Goal: Task Accomplishment & Management: Use online tool/utility

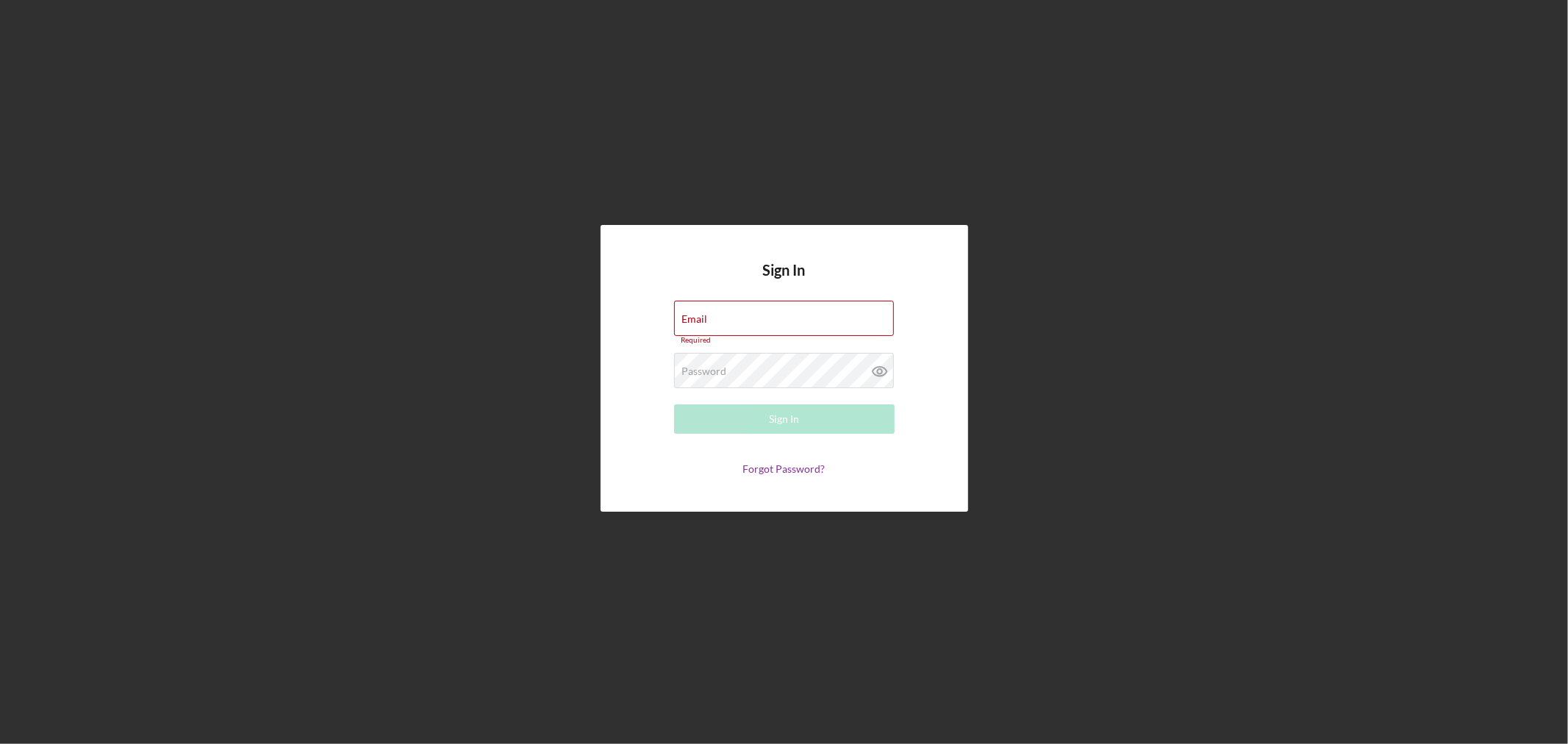
type input "[EMAIL_ADDRESS][DOMAIN_NAME]"
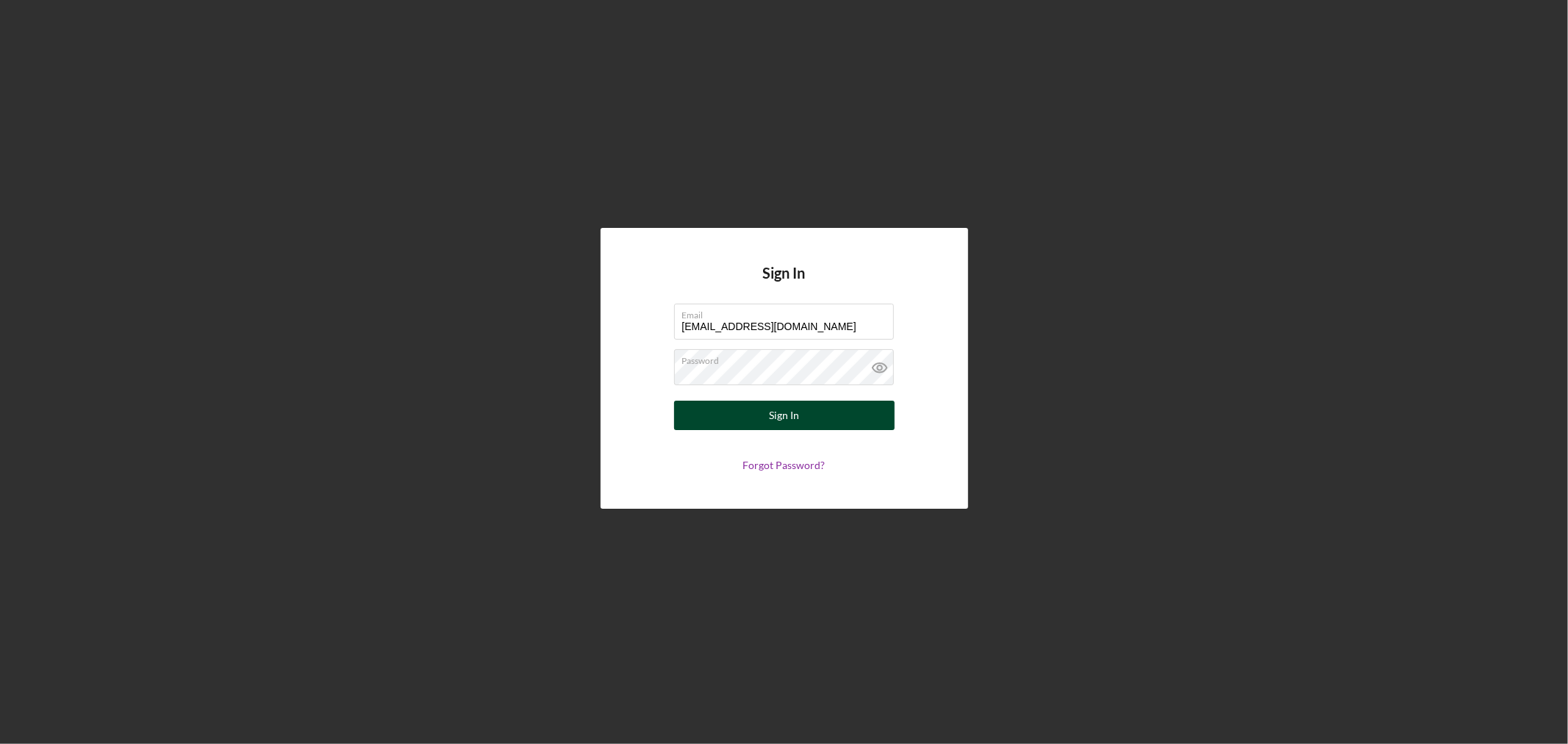
click at [813, 420] on button "Sign In" at bounding box center [784, 415] width 220 height 30
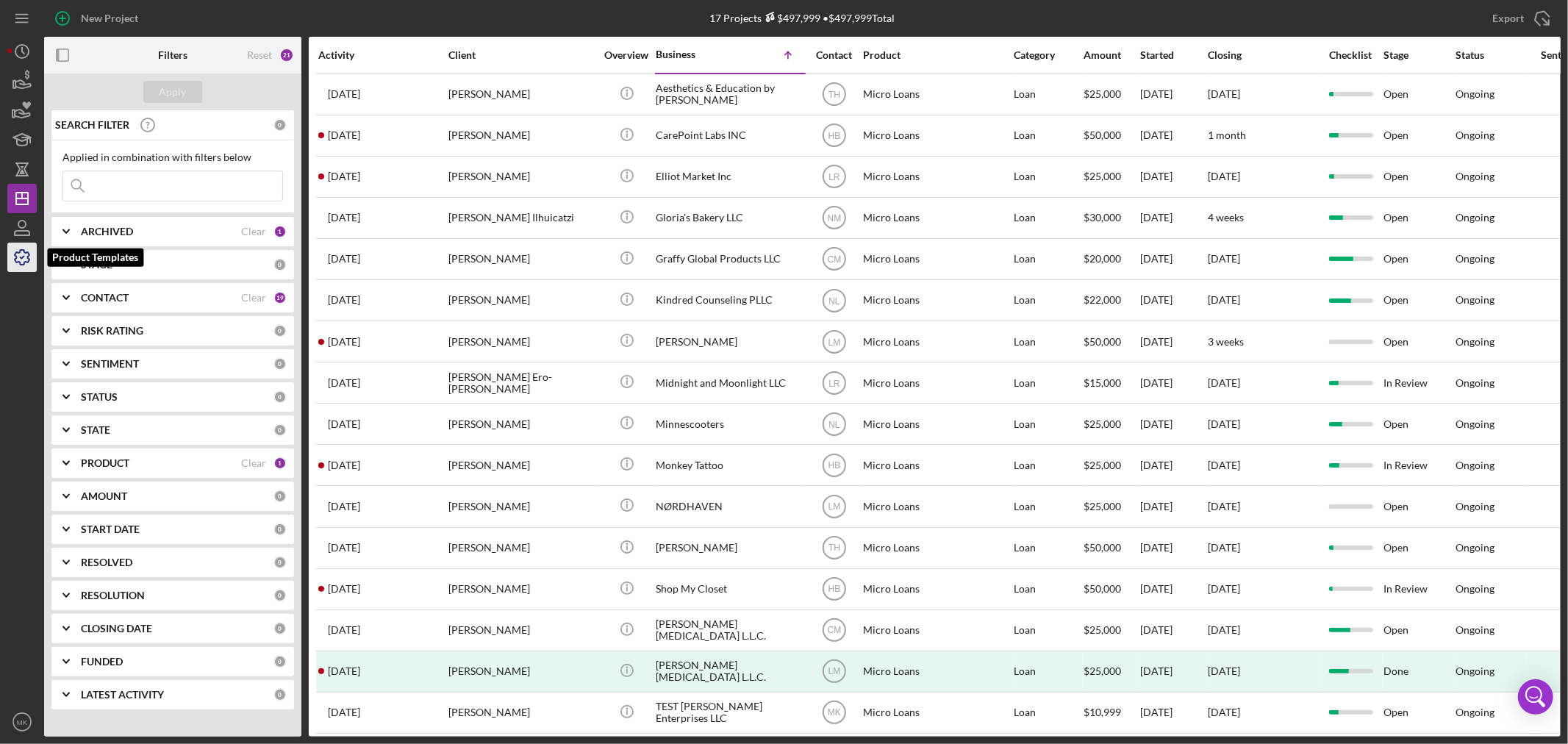
click at [23, 259] on icon "button" at bounding box center [21, 257] width 37 height 37
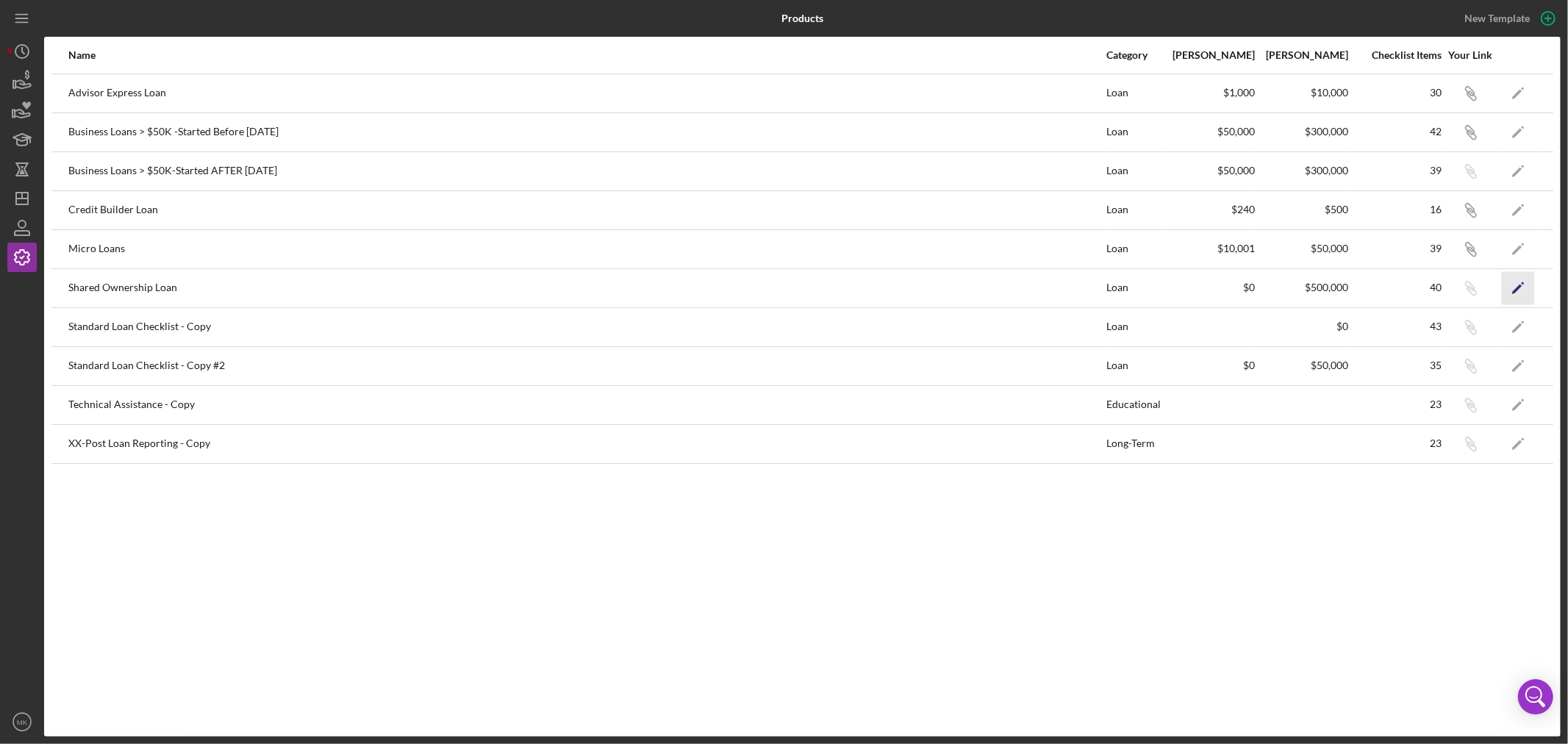
click at [1517, 285] on icon "Icon/Edit" at bounding box center [1518, 288] width 33 height 33
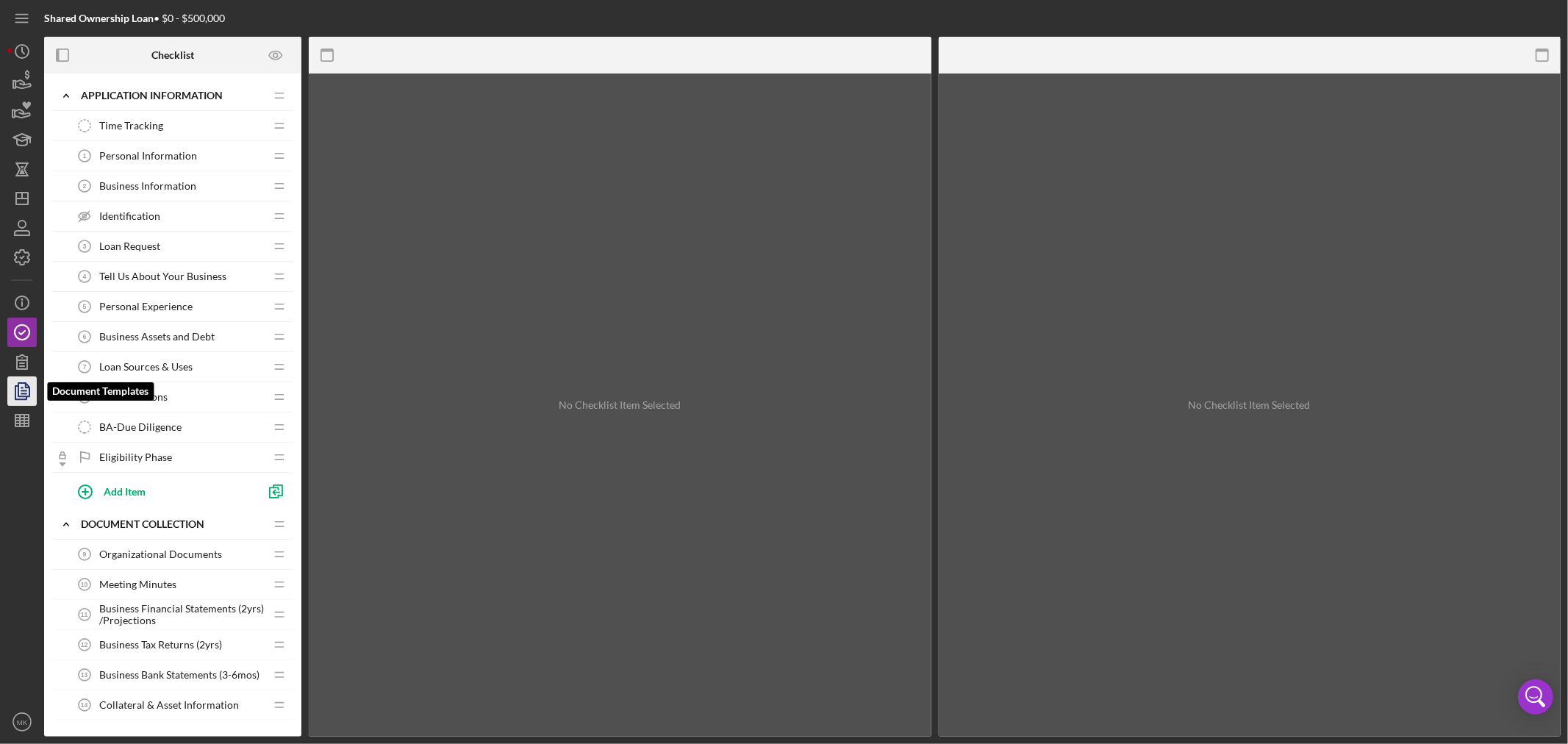
click at [26, 394] on icon "button" at bounding box center [21, 391] width 37 height 37
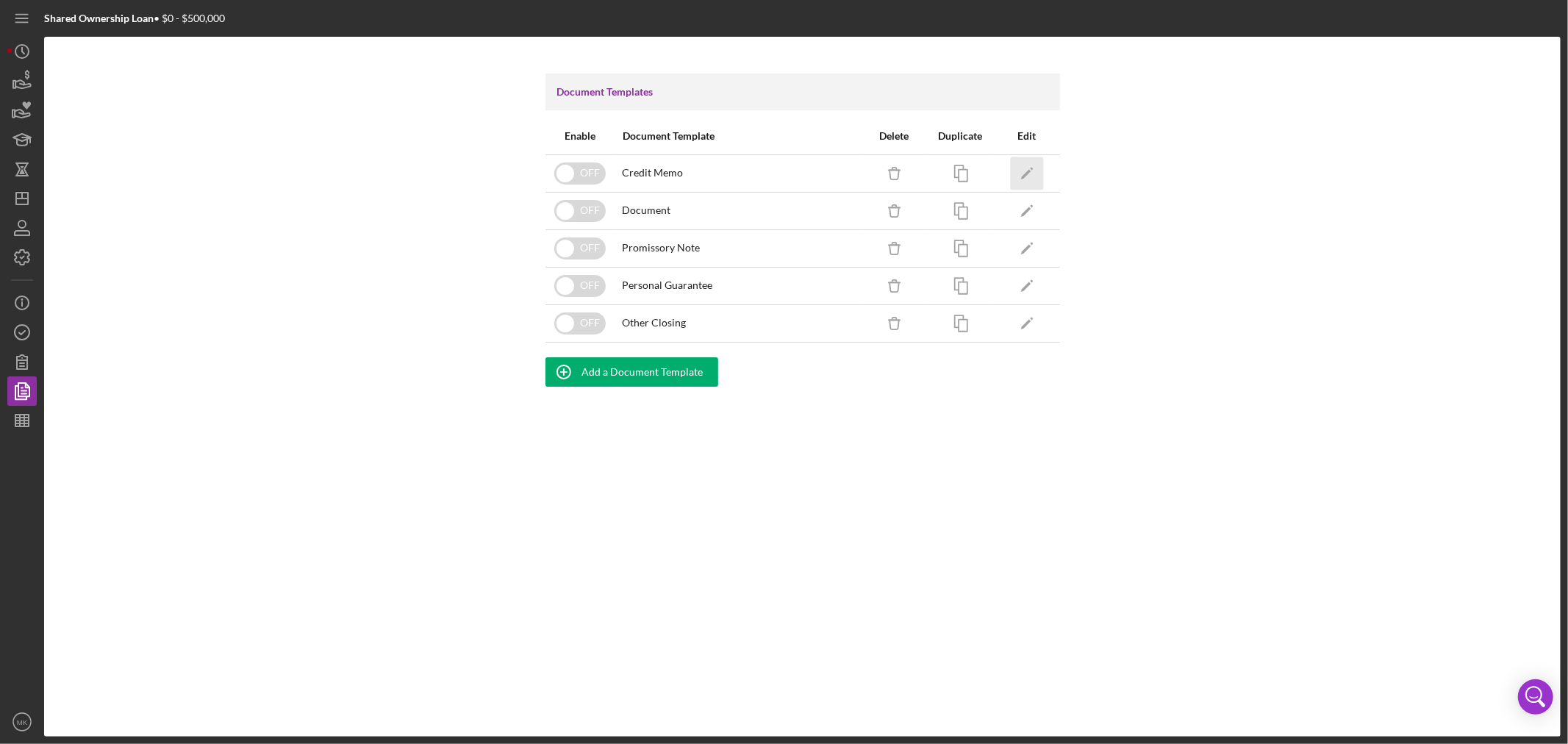
click at [1029, 170] on polygon "button" at bounding box center [1025, 175] width 10 height 10
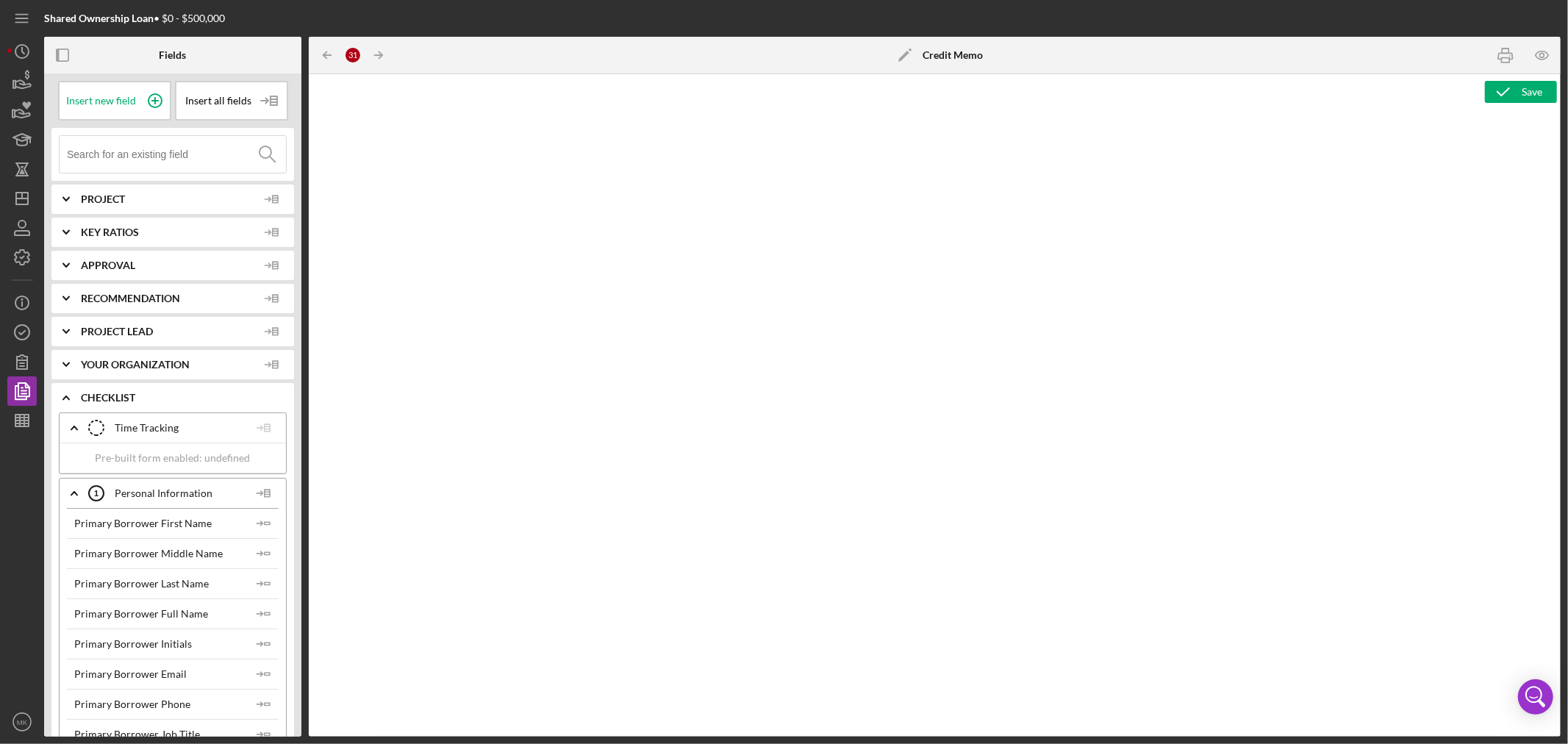
type textarea "<h2>MCCD Loan Presentation-<span id="Org_Title" class="template-field mceNonEdi…"
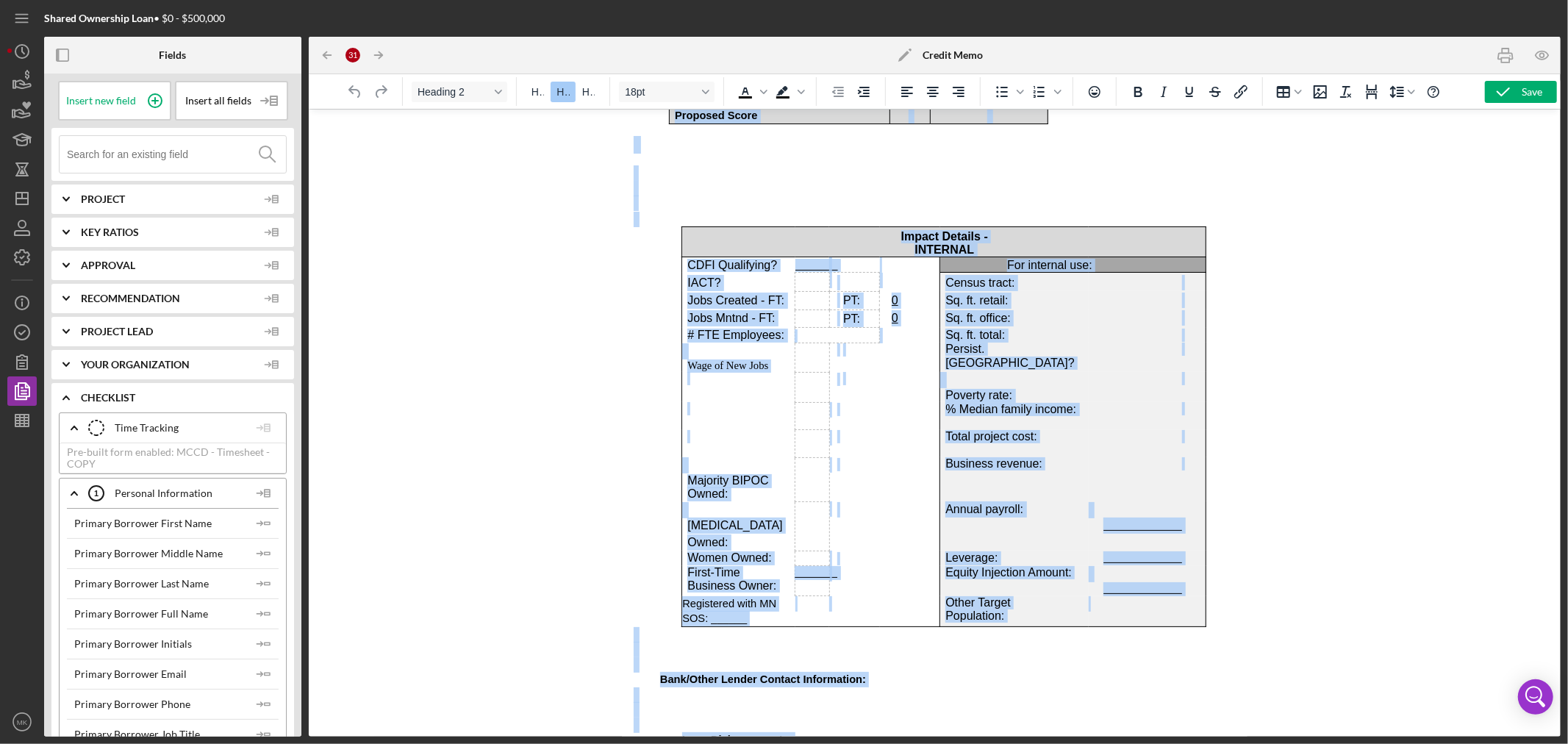
scroll to position [6859, 0]
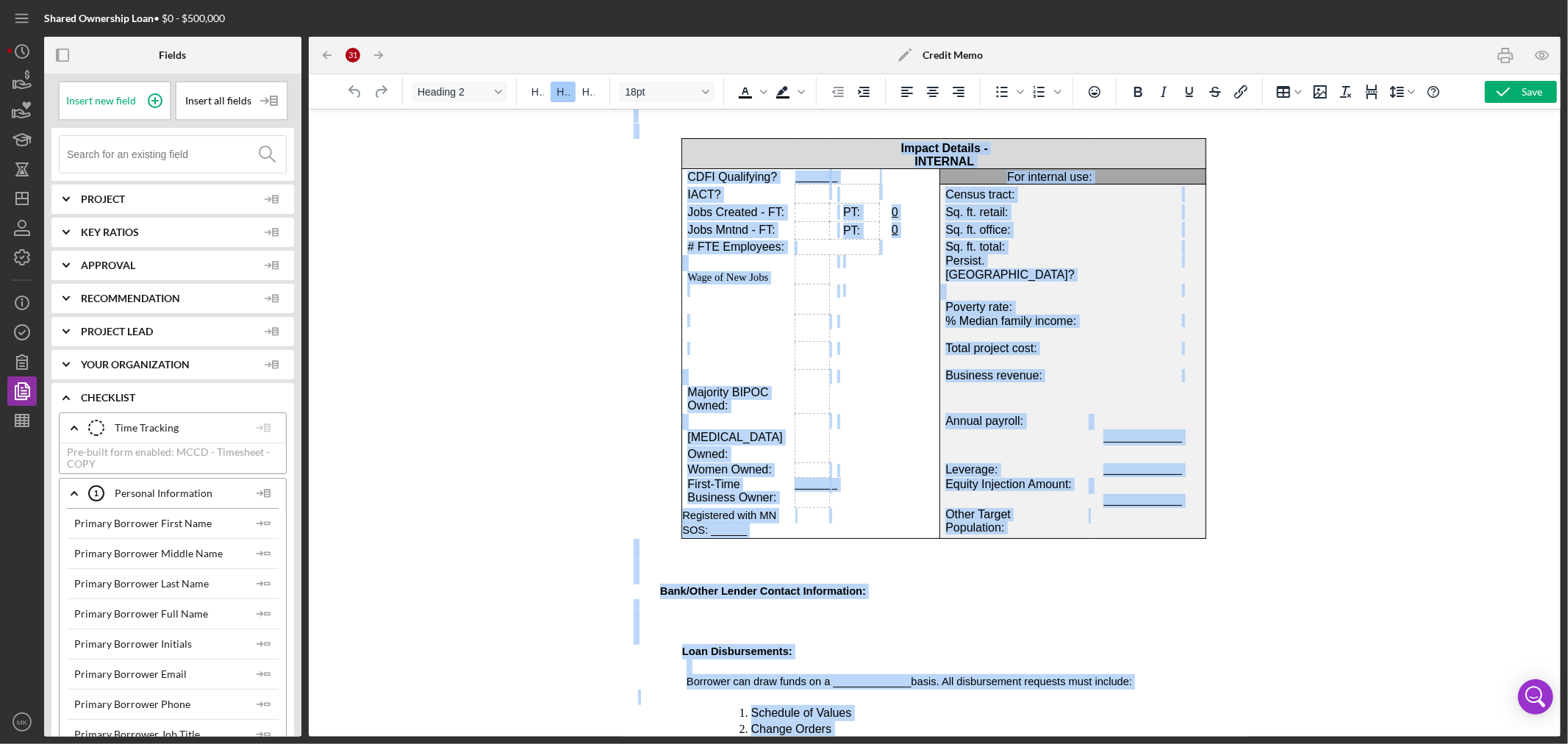
drag, startPoint x: 636, startPoint y: 130, endPoint x: 1739, endPoint y: 850, distance: 1317.2
copy body "LORE Ipsu Dolorsitamet- Con Adipi Elitseddo Ei: Temp: Incididu Utlaboreetd / Ma…"
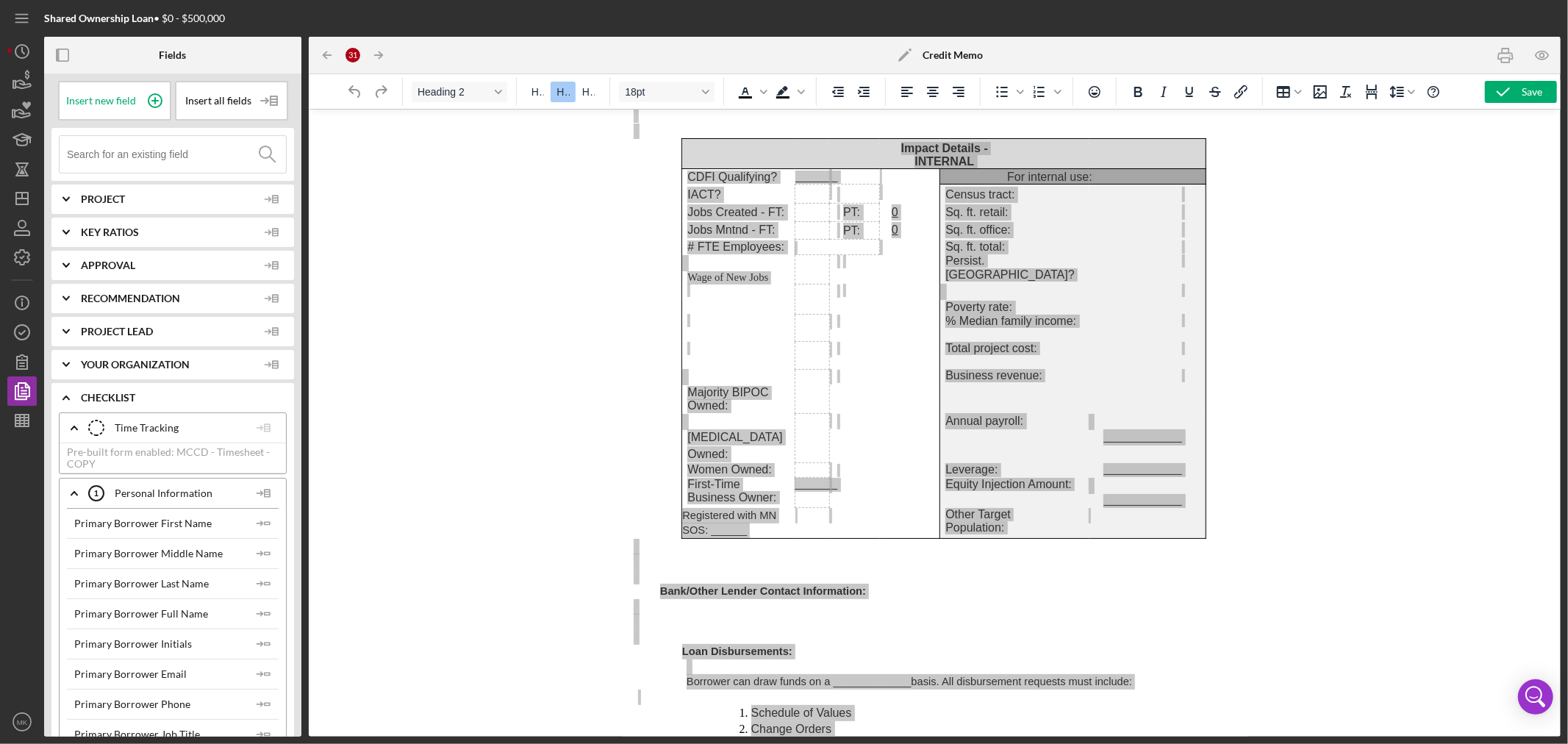
click at [500, 398] on div at bounding box center [934, 423] width 1252 height 628
click at [554, 300] on div at bounding box center [934, 423] width 1252 height 628
click at [22, 421] on line "button" at bounding box center [22, 421] width 14 height 0
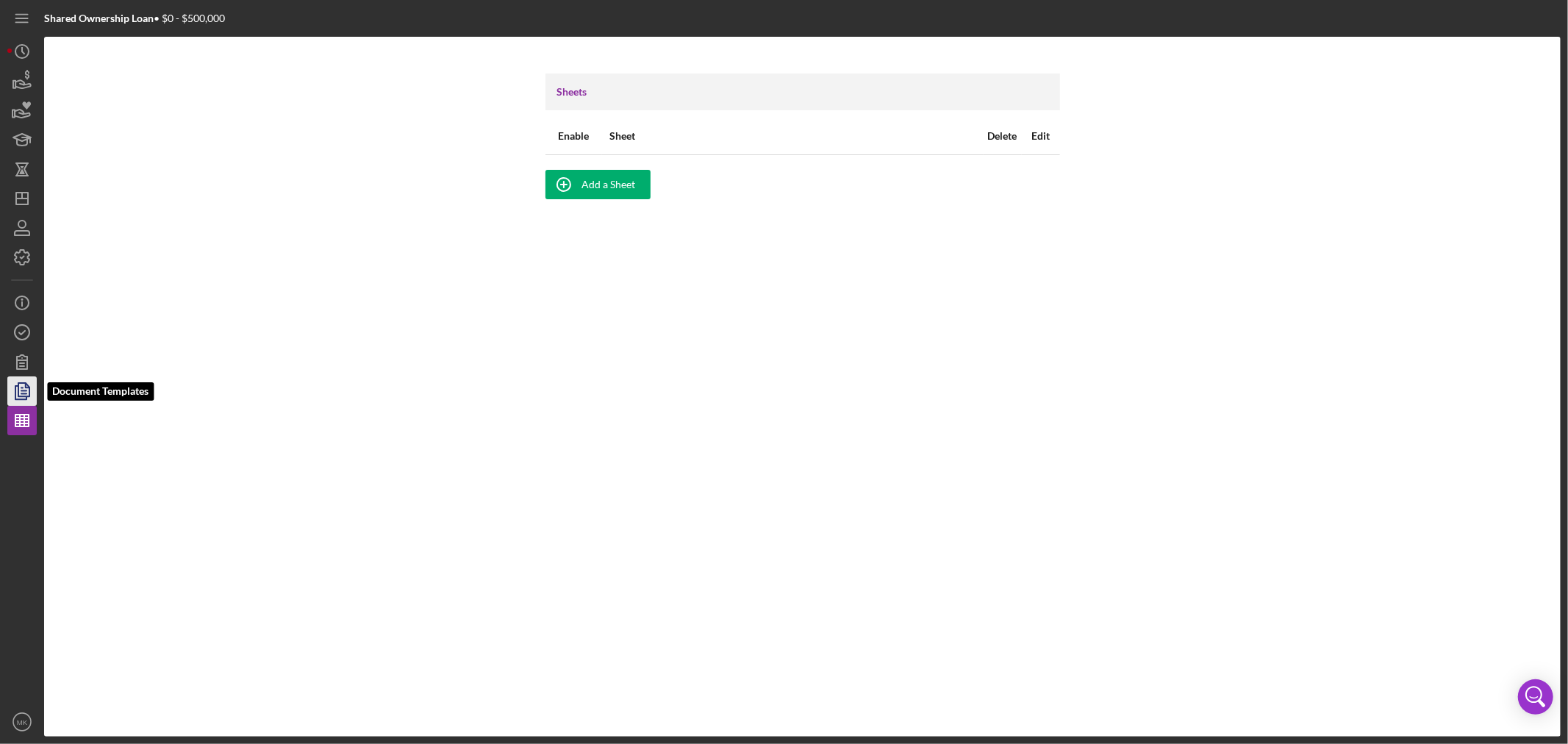
click at [24, 392] on icon "button" at bounding box center [21, 391] width 37 height 37
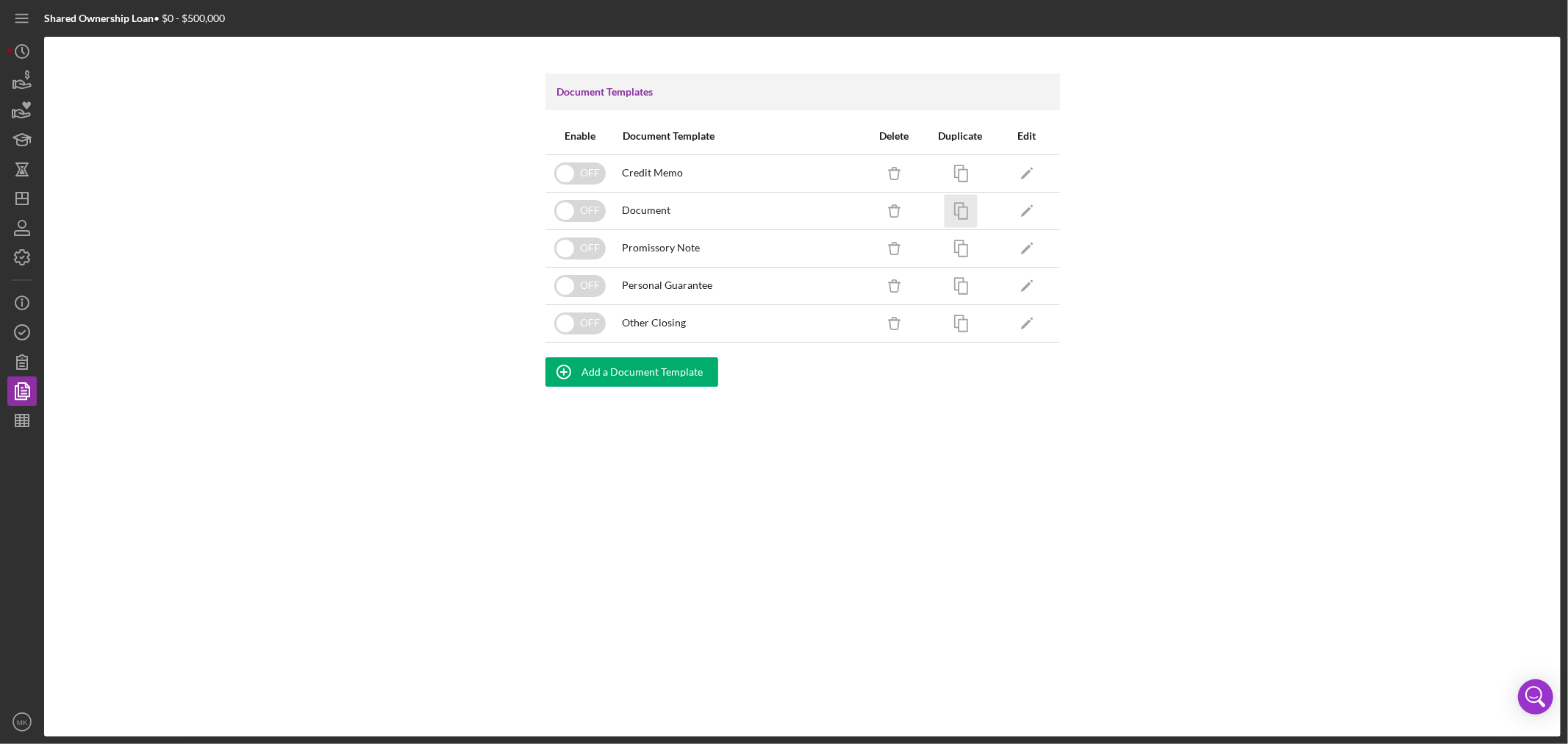
click at [959, 208] on rect "button" at bounding box center [963, 213] width 9 height 12
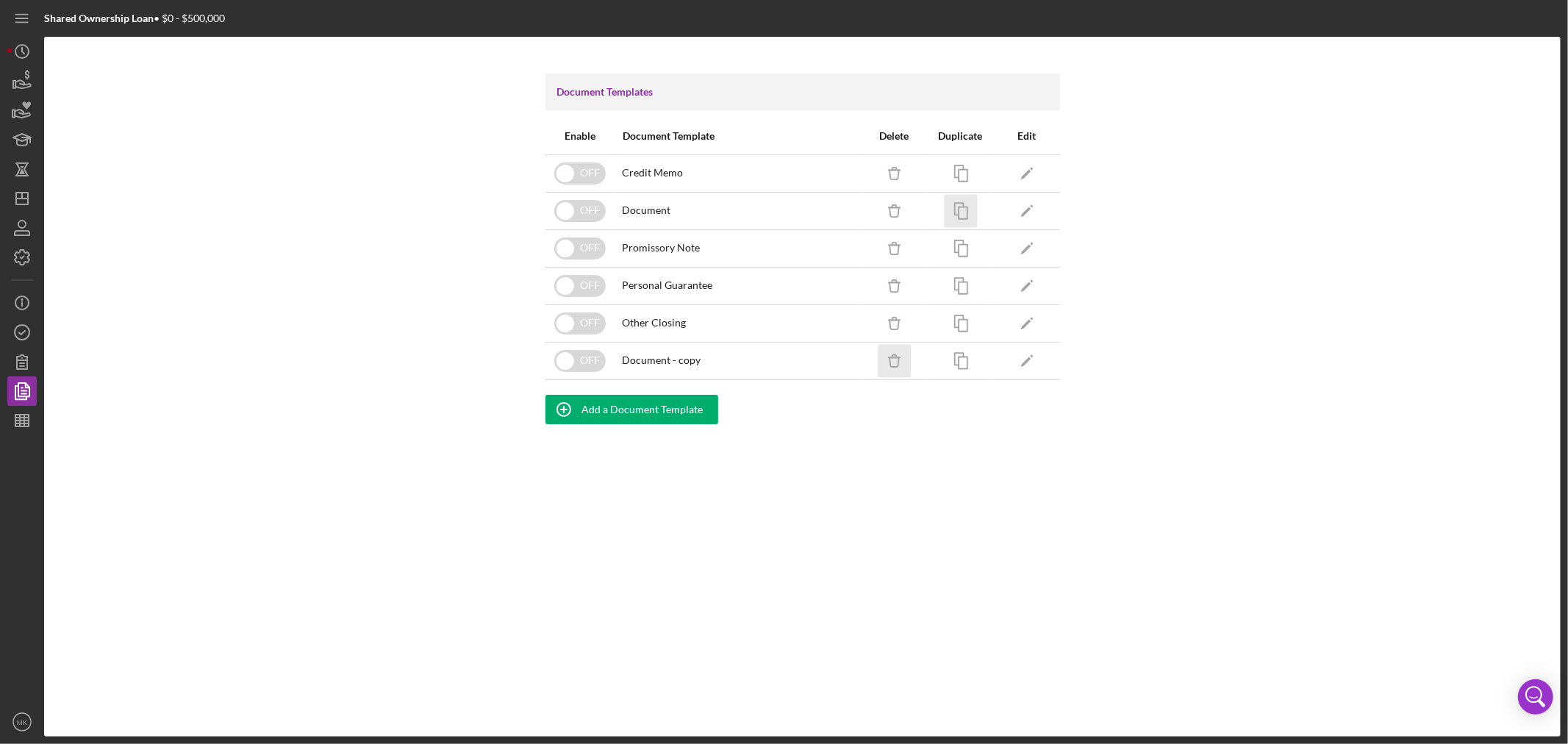
click at [895, 363] on icon "Icon/Delete" at bounding box center [894, 360] width 33 height 33
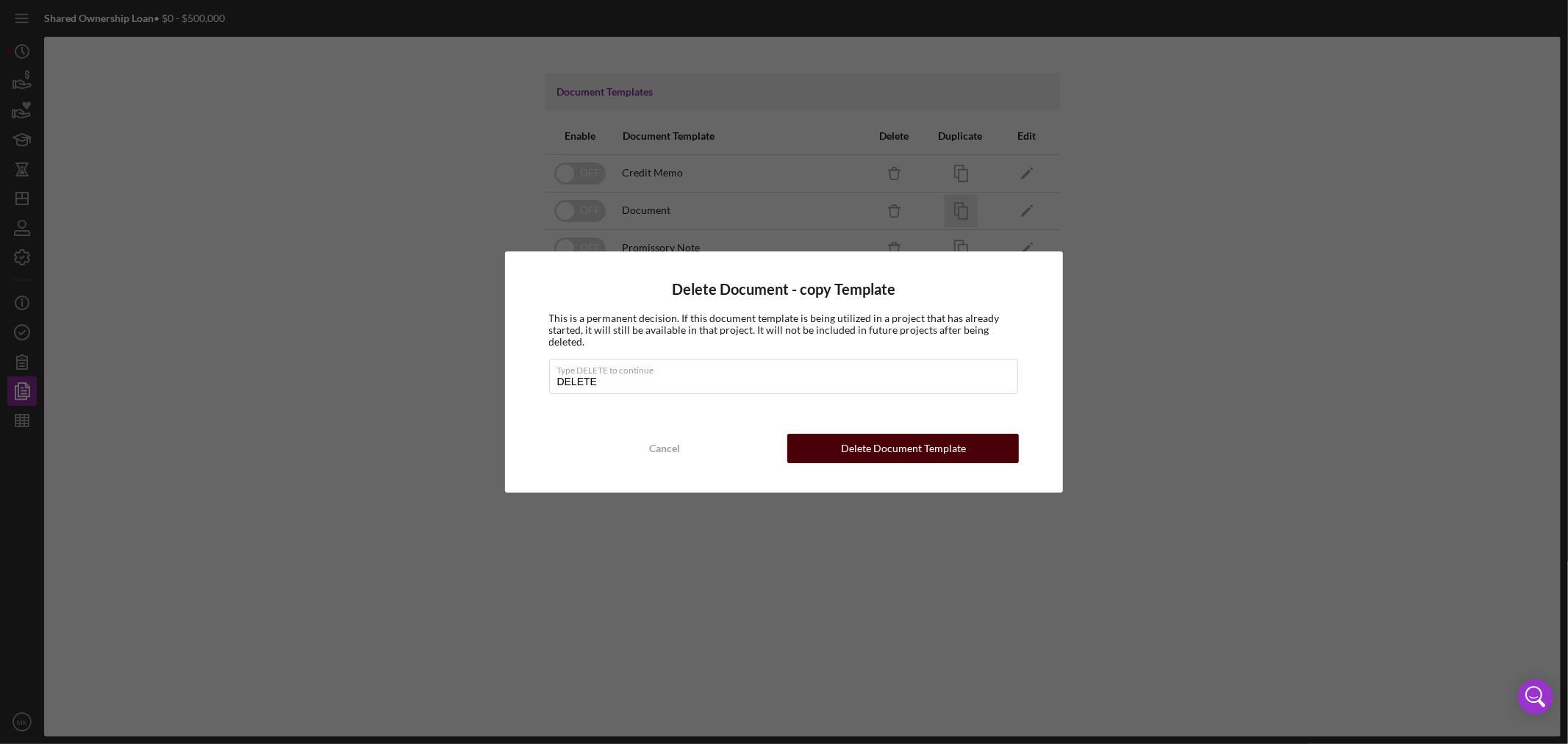
type input "DELETE"
click at [924, 441] on div "Delete Document Template" at bounding box center [903, 449] width 125 height 30
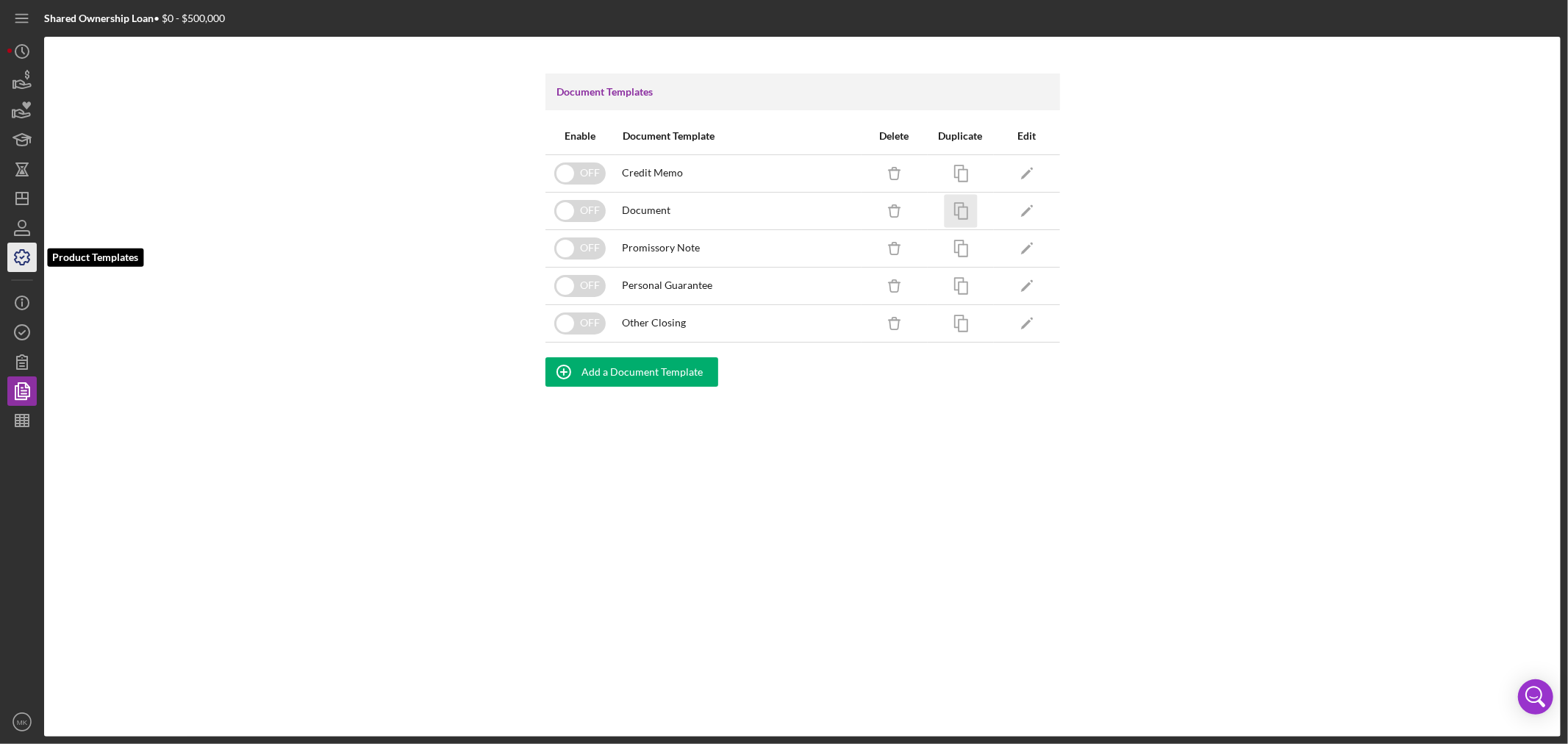
click at [20, 257] on polyline "button" at bounding box center [22, 258] width 3 height 3
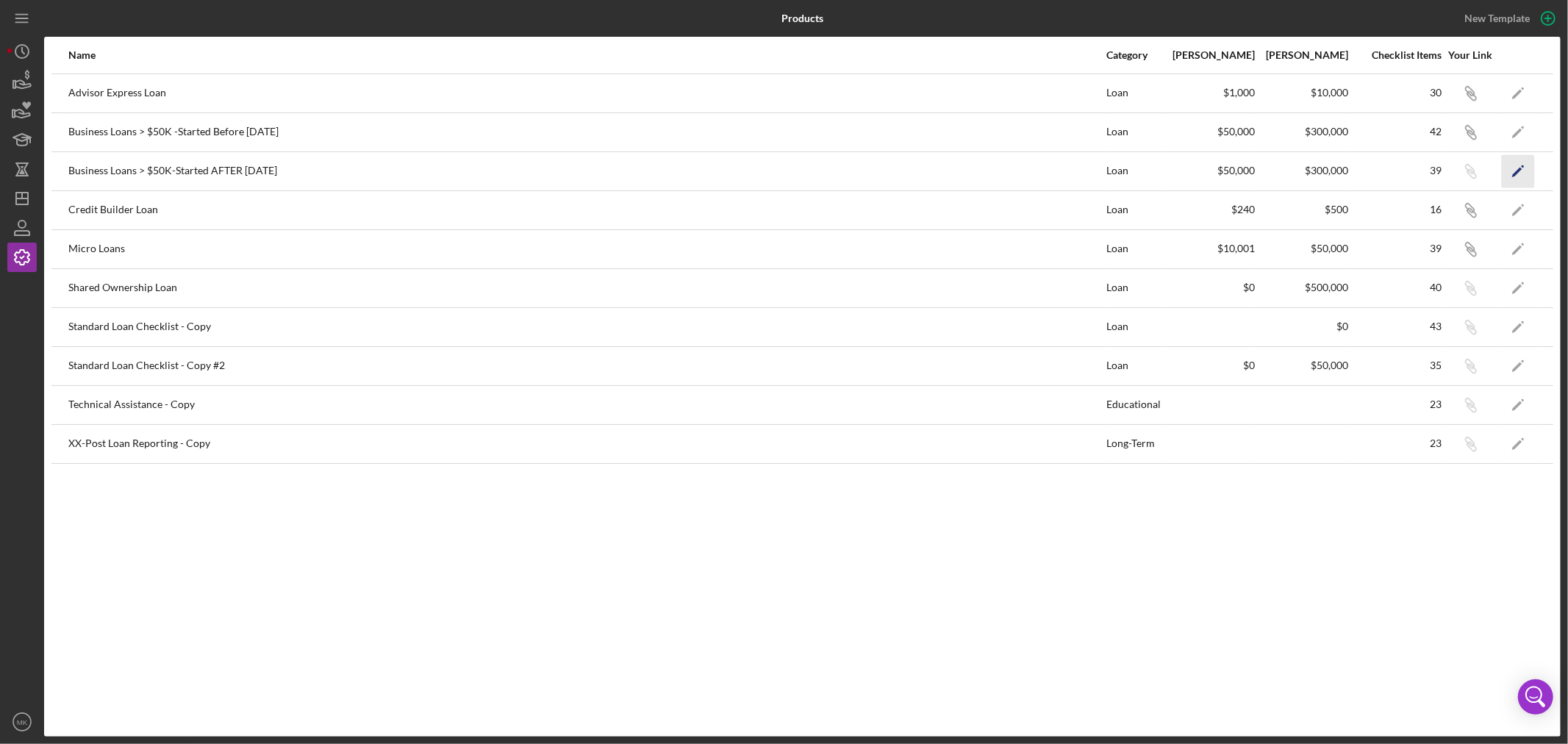
click at [1514, 165] on icon "Icon/Edit" at bounding box center [1518, 170] width 33 height 33
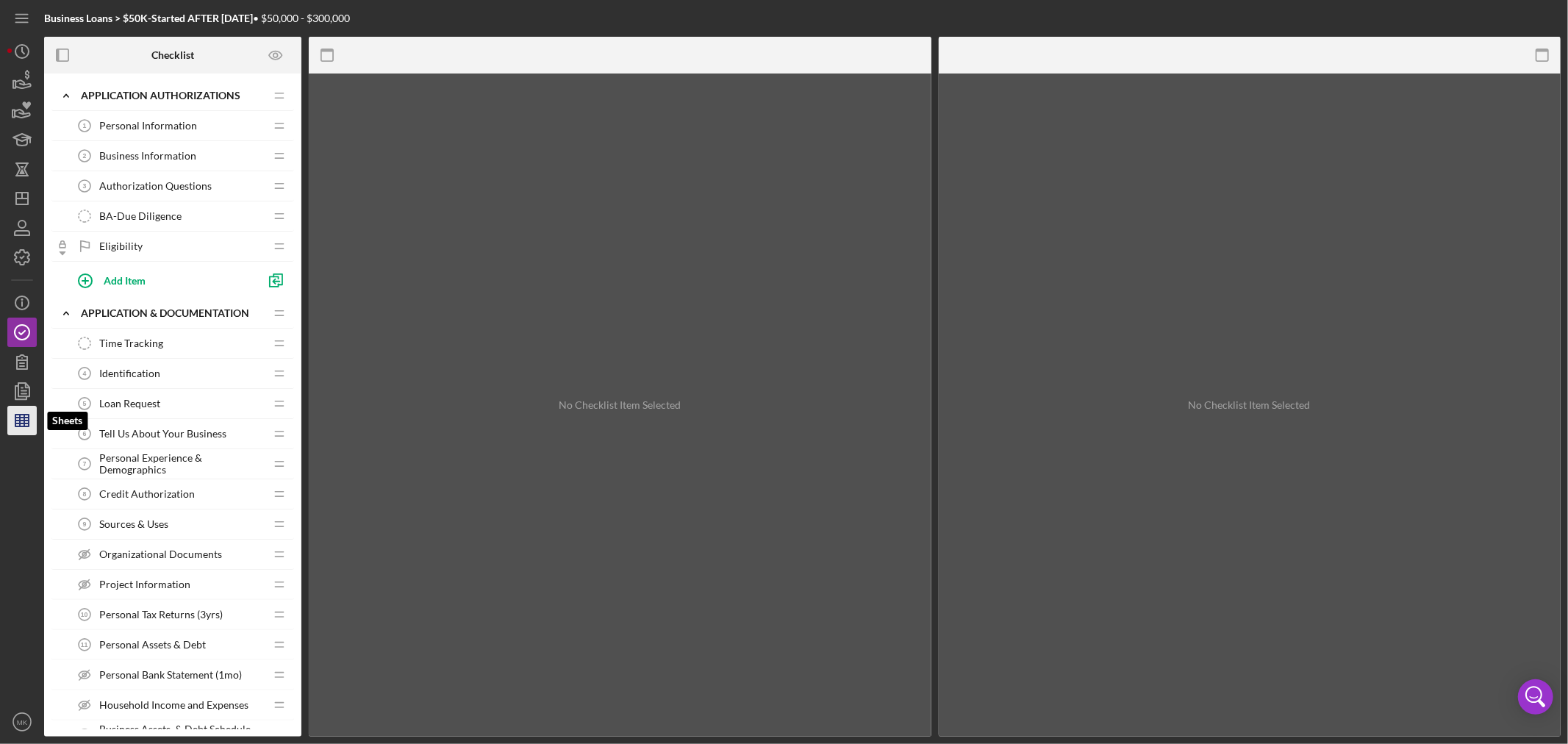
click at [31, 424] on icon "button" at bounding box center [21, 421] width 37 height 37
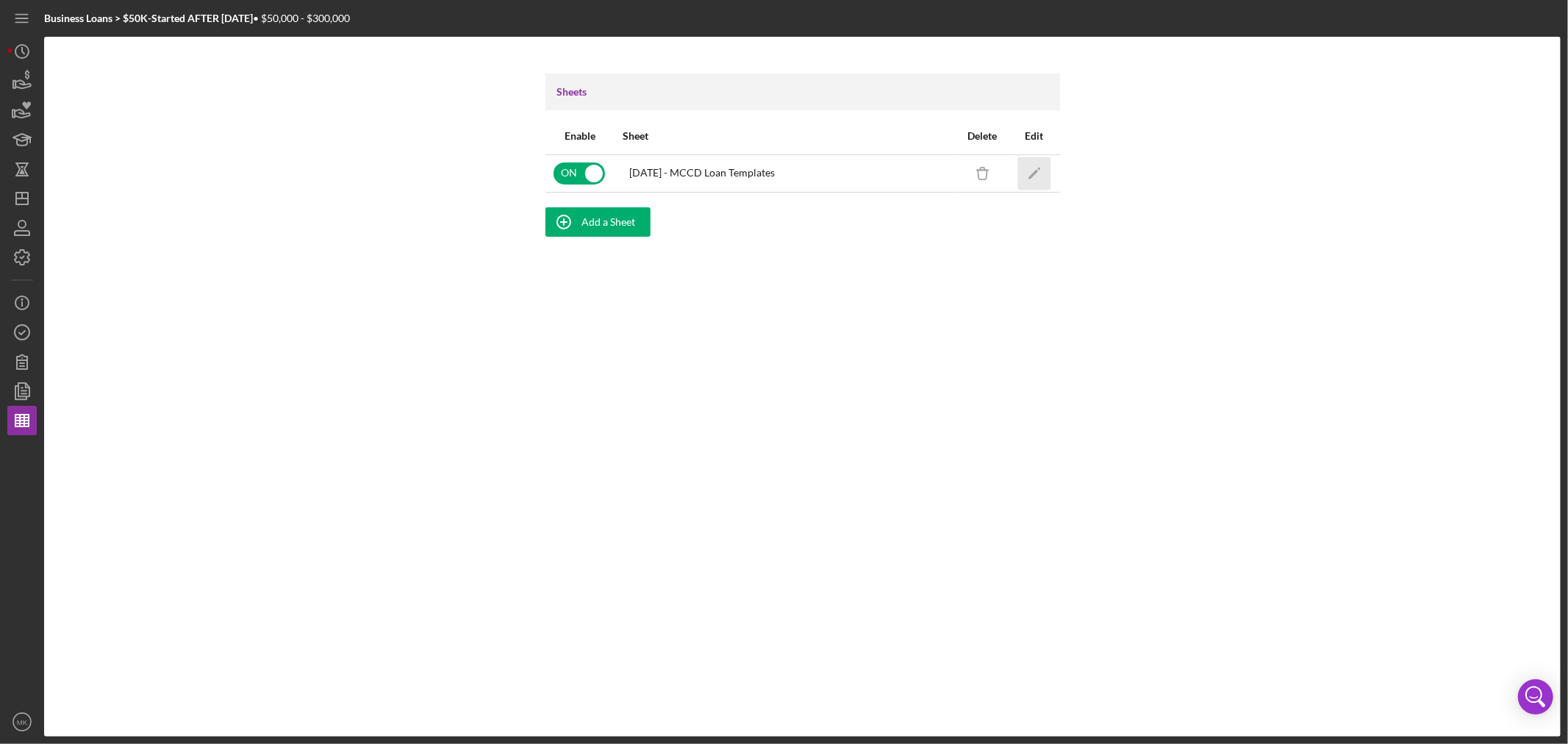
click at [1035, 170] on icon "Icon/Edit" at bounding box center [1034, 173] width 33 height 33
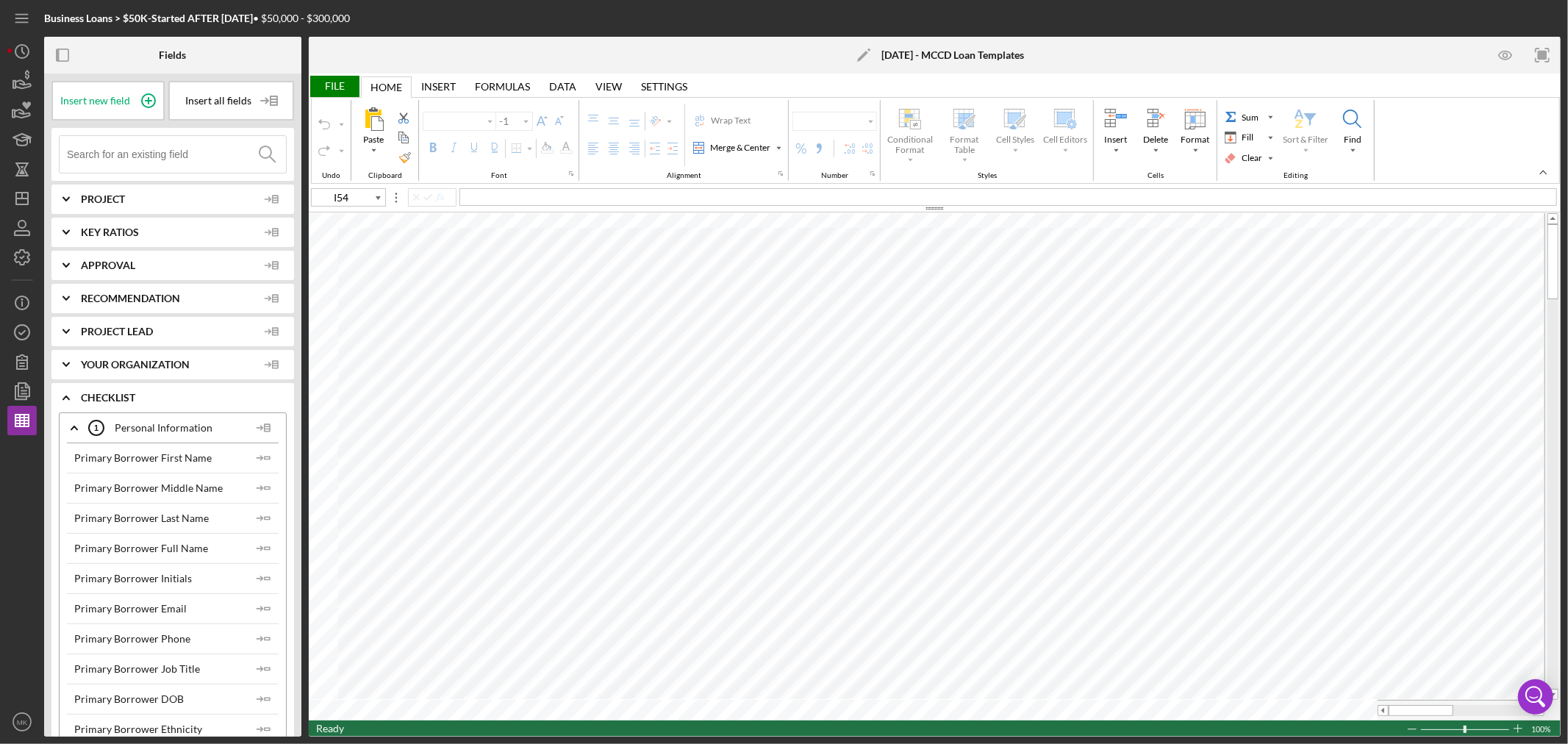
type input "Calibri"
type input "11"
click at [334, 83] on div "File" at bounding box center [334, 86] width 51 height 21
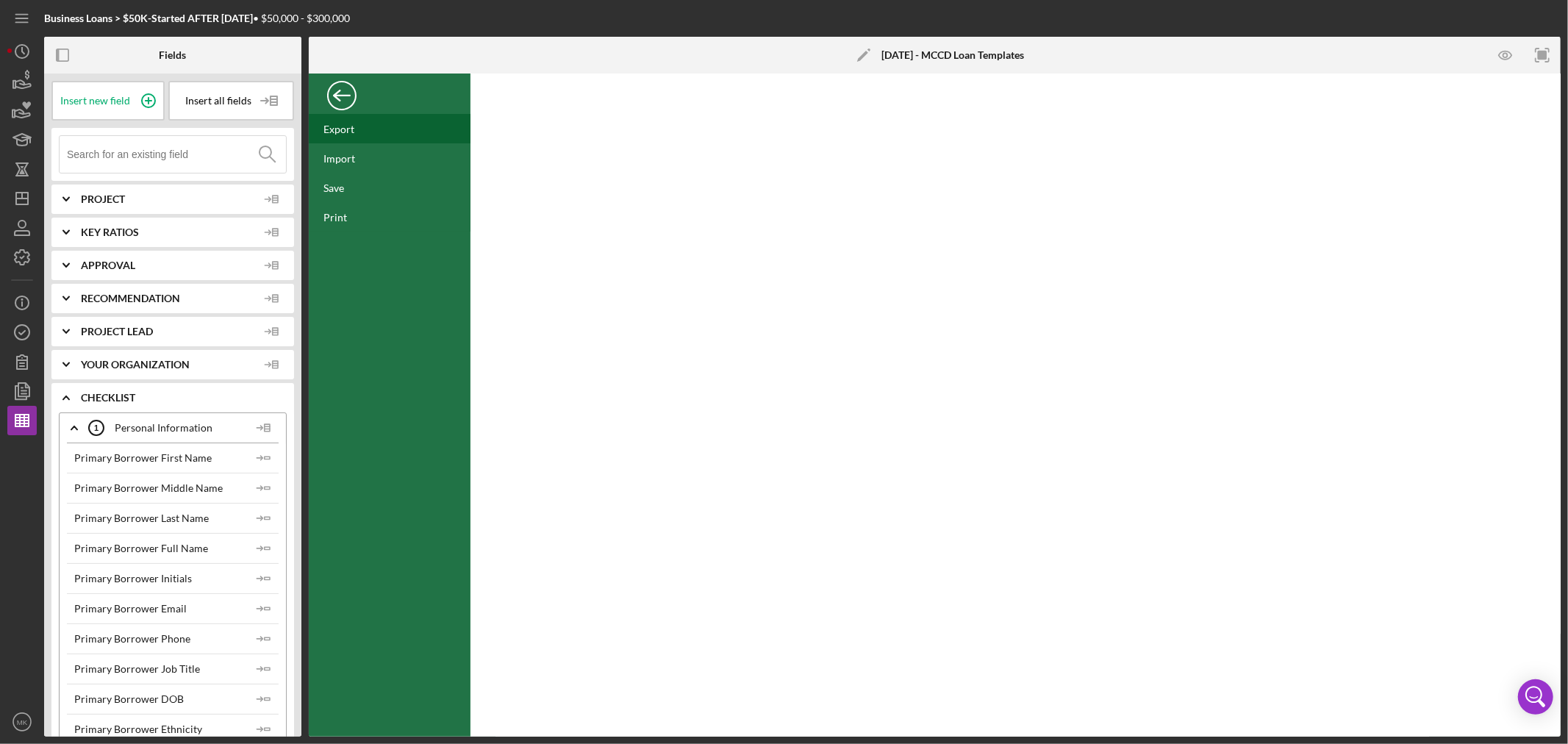
click at [346, 129] on div "Export" at bounding box center [339, 129] width 31 height 13
